Goal: Check status: Check status

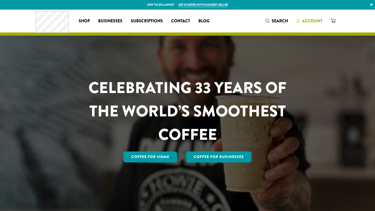
click at [312, 21] on span "Account" at bounding box center [312, 21] width 20 height 6
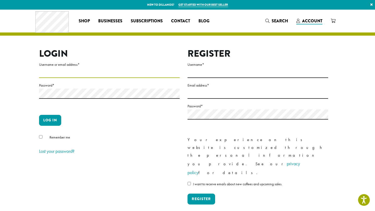
click at [54, 74] on input "Username or email address *" at bounding box center [109, 73] width 141 height 10
type input "**********"
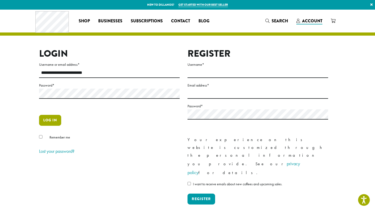
click at [50, 125] on button "Log in" at bounding box center [50, 120] width 22 height 11
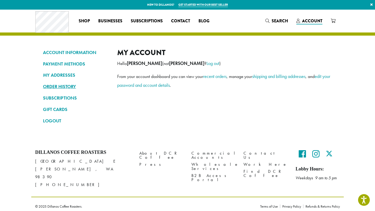
click at [69, 88] on link "ORDER HISTORY" at bounding box center [76, 86] width 66 height 9
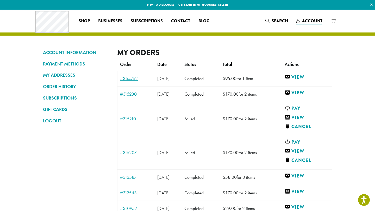
click at [131, 78] on link "#364752" at bounding box center [136, 78] width 32 height 5
